Goal: Use online tool/utility: Utilize a website feature to perform a specific function

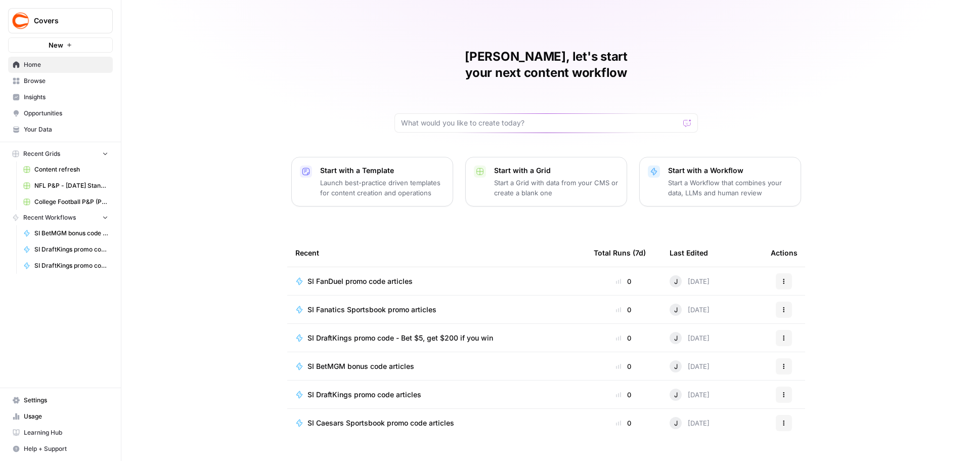
click at [36, 78] on span "Browse" at bounding box center [66, 80] width 84 height 9
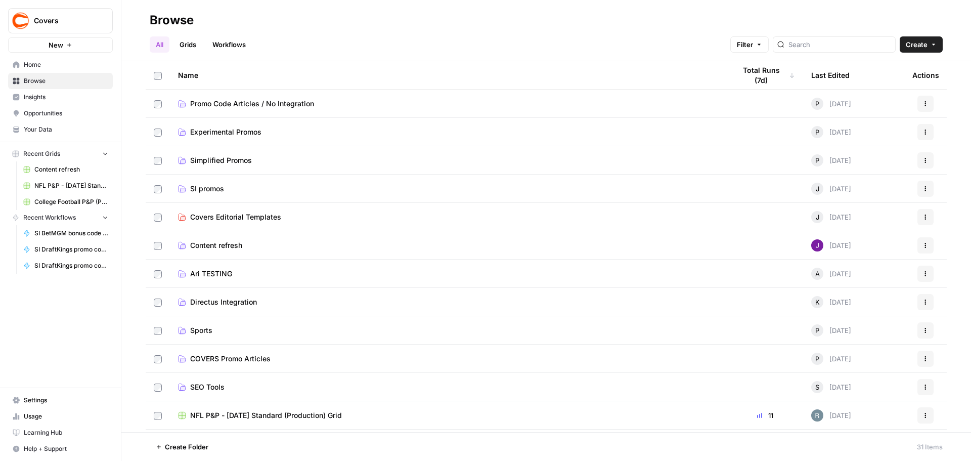
click at [238, 185] on link "SI promos" at bounding box center [448, 189] width 541 height 10
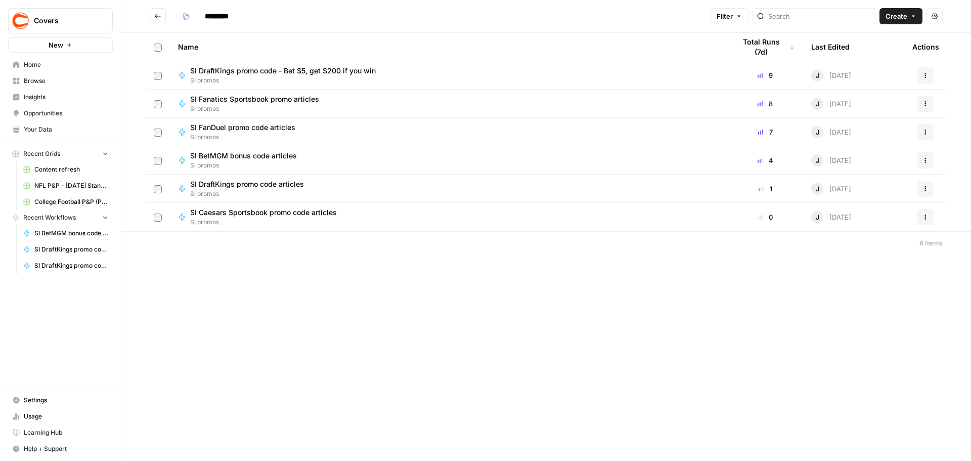
click at [246, 132] on span "SI FanDuel promo code articles" at bounding box center [242, 127] width 105 height 10
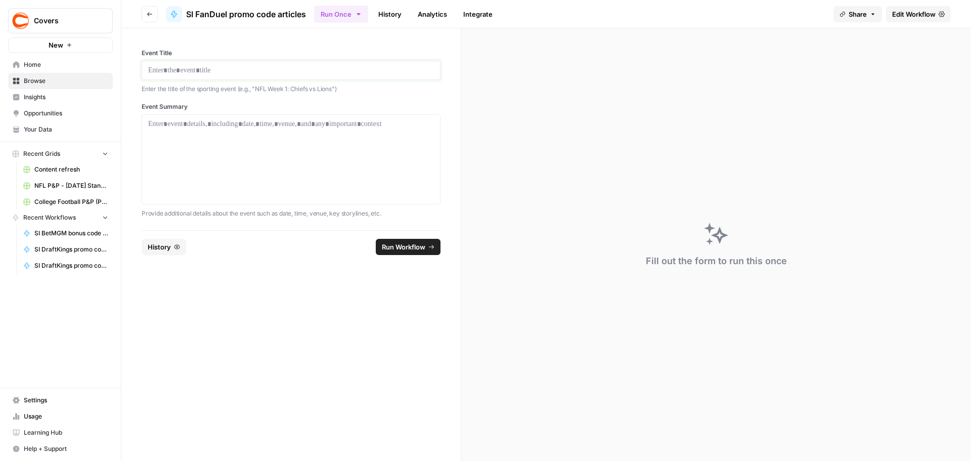
click at [211, 72] on p at bounding box center [291, 70] width 286 height 10
click at [283, 124] on p at bounding box center [291, 124] width 286 height 10
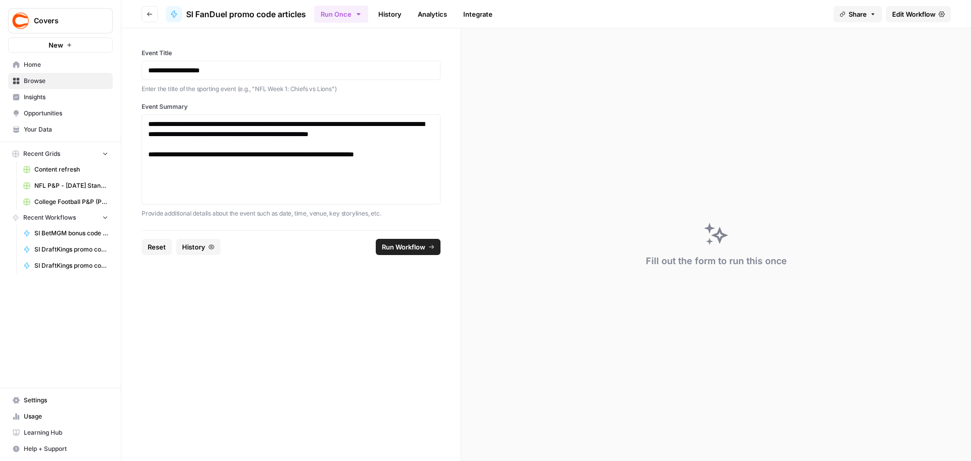
click at [395, 246] on span "Run Workflow" at bounding box center [404, 247] width 44 height 10
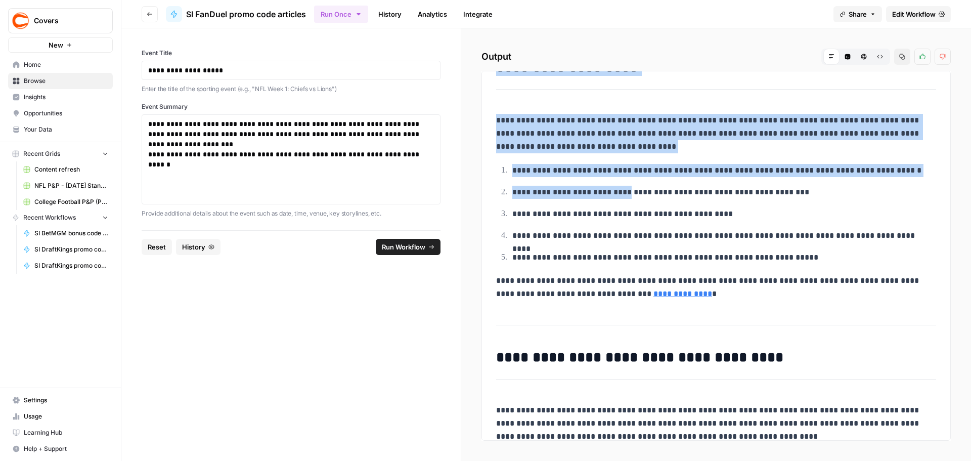
scroll to position [734, 0]
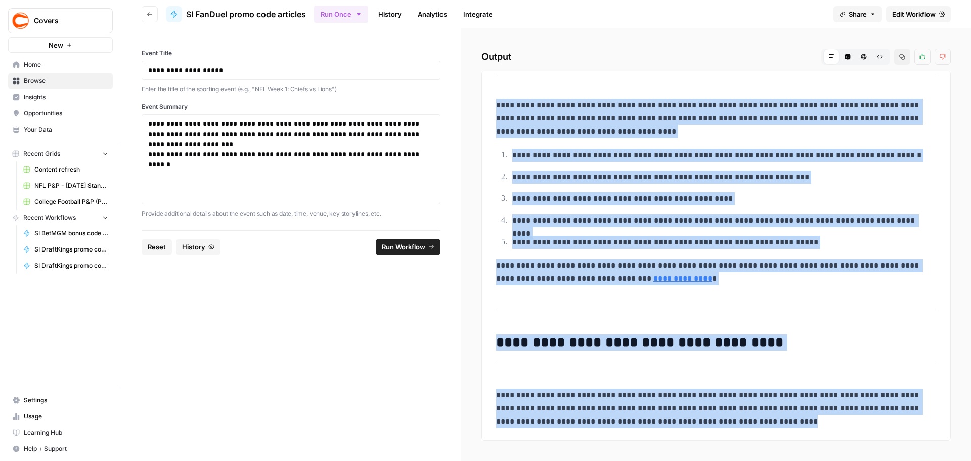
drag, startPoint x: 499, startPoint y: 92, endPoint x: 758, endPoint y: 421, distance: 419.0
copy div "**********"
